Goal: Information Seeking & Learning: Understand process/instructions

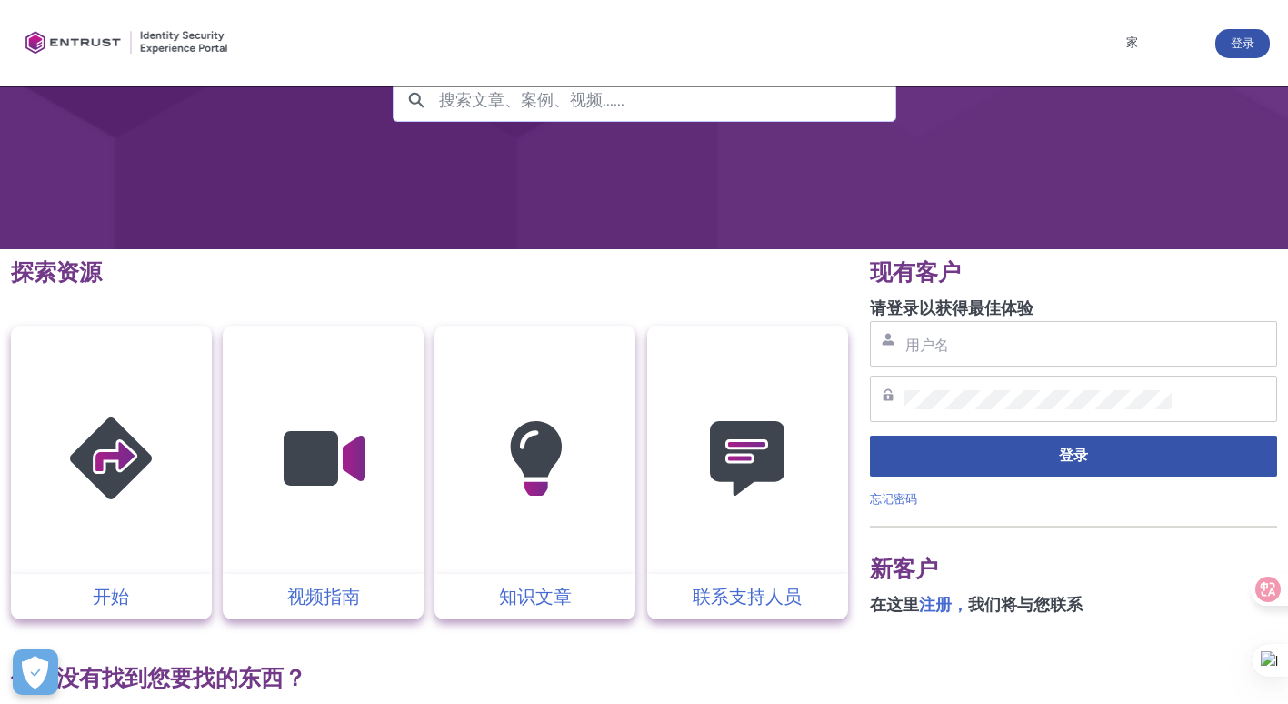
scroll to position [229, 0]
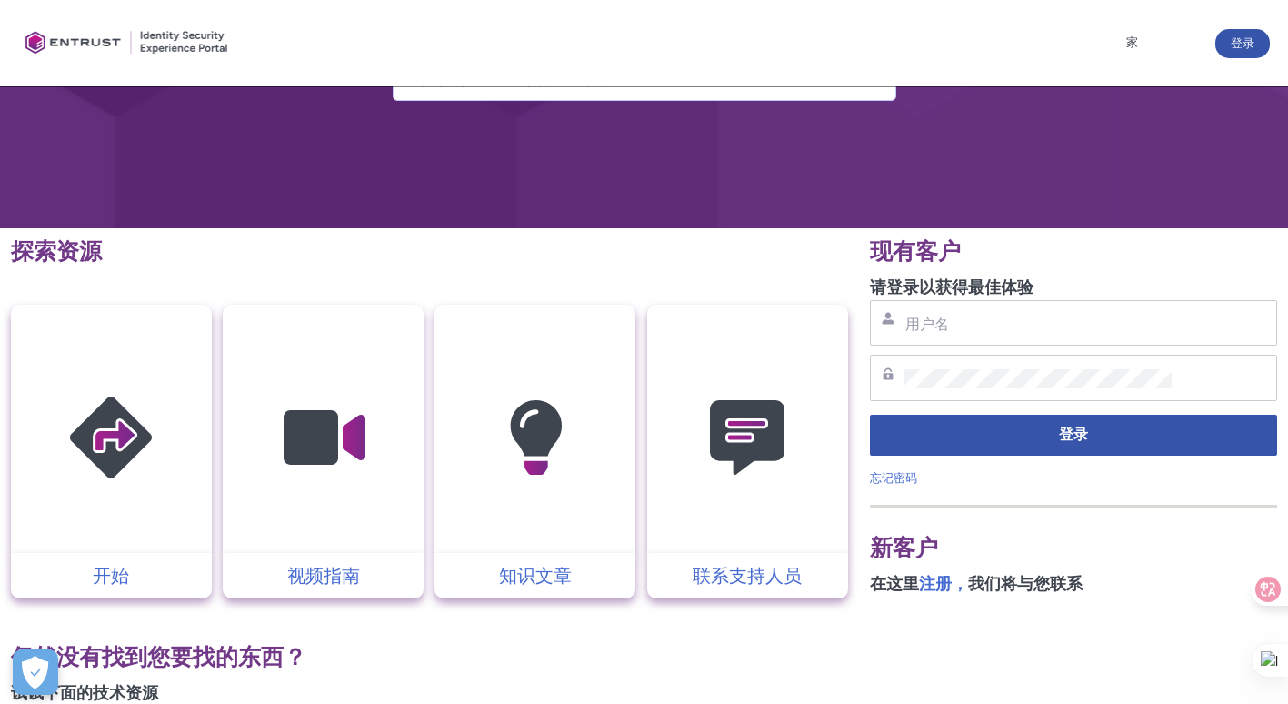
click at [146, 424] on img at bounding box center [111, 437] width 173 height 195
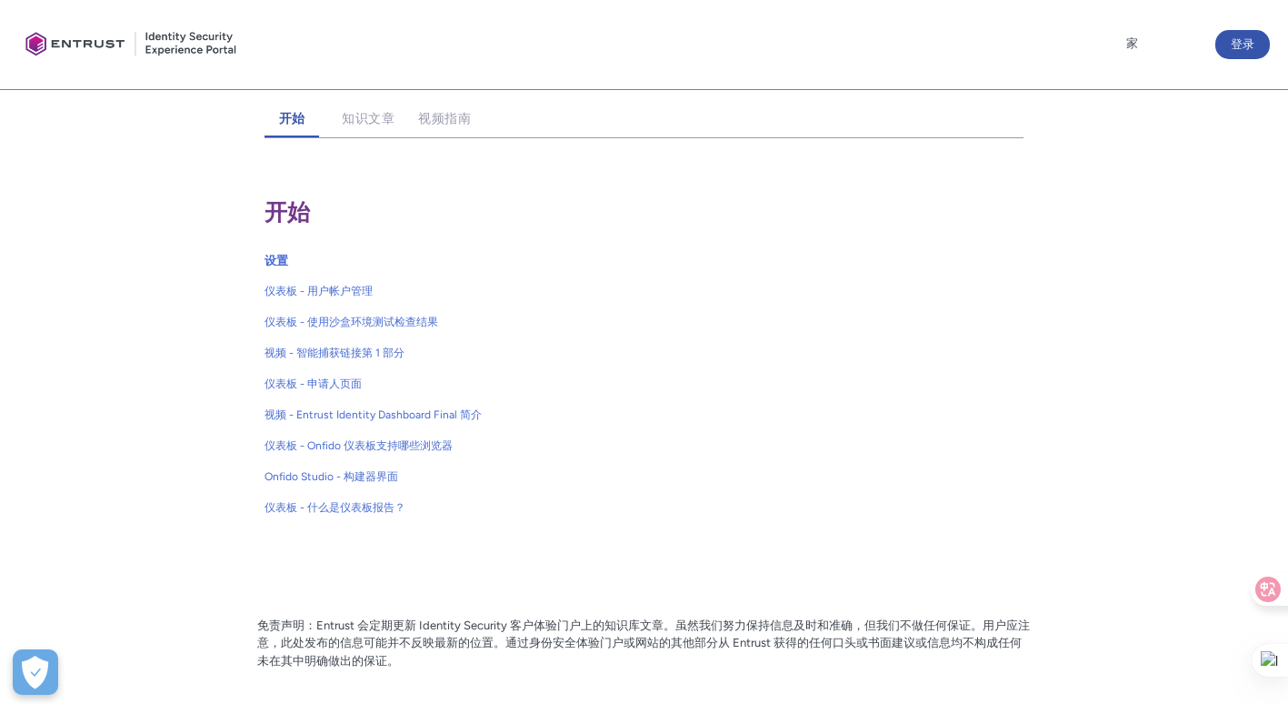
scroll to position [368, 0]
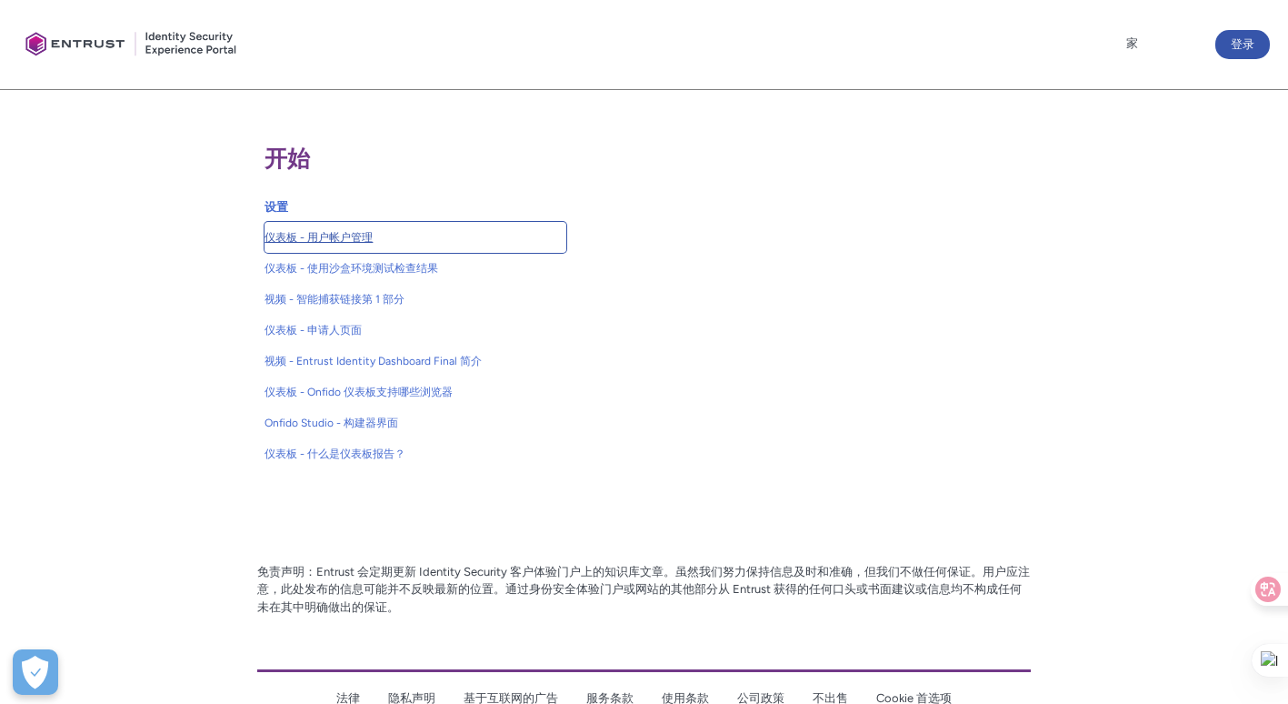
click at [356, 245] on span "仪表板 - 用户帐户管理" at bounding box center [415, 237] width 302 height 16
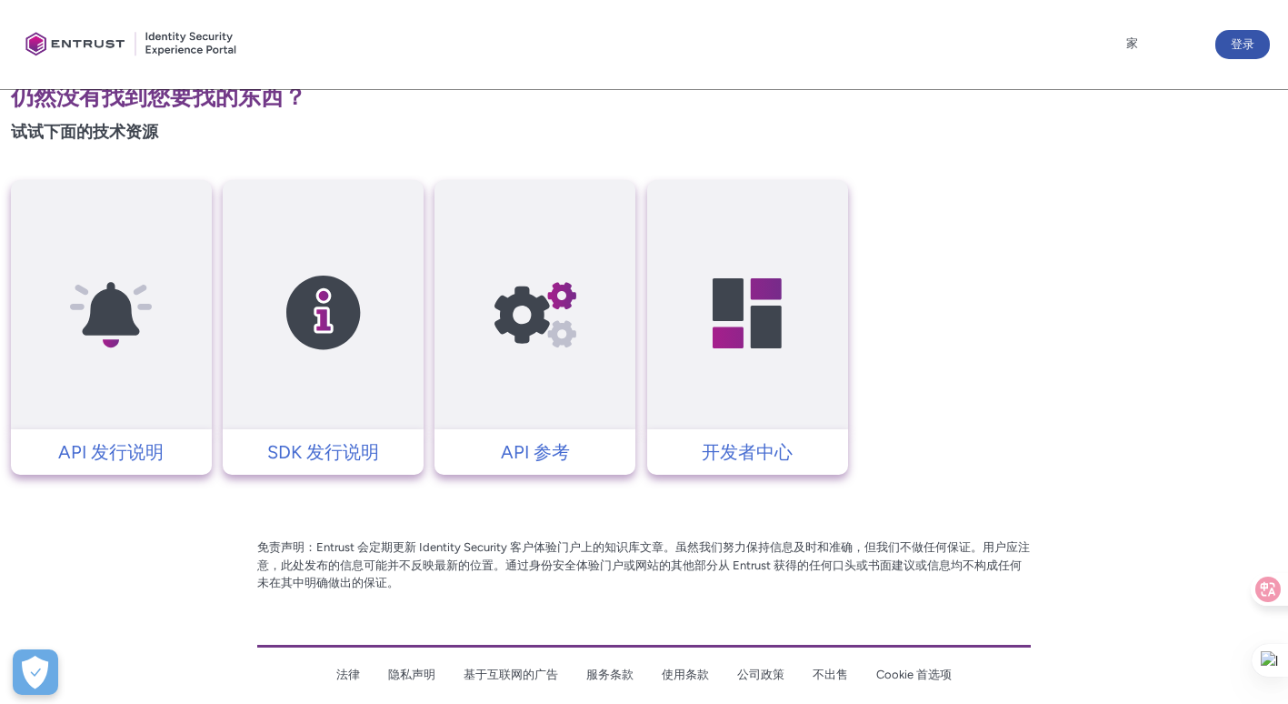
scroll to position [2373, 0]
